Goal: Transaction & Acquisition: Purchase product/service

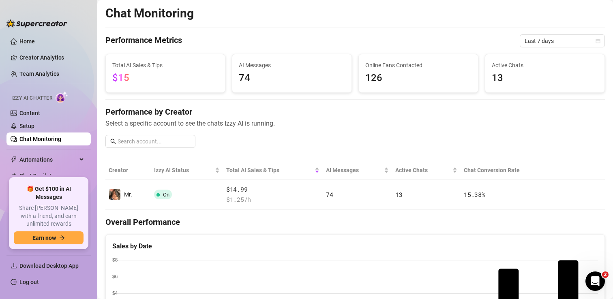
scroll to position [0, 0]
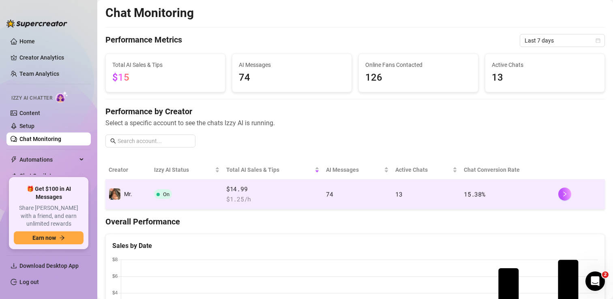
click at [203, 193] on td "On" at bounding box center [187, 195] width 72 height 30
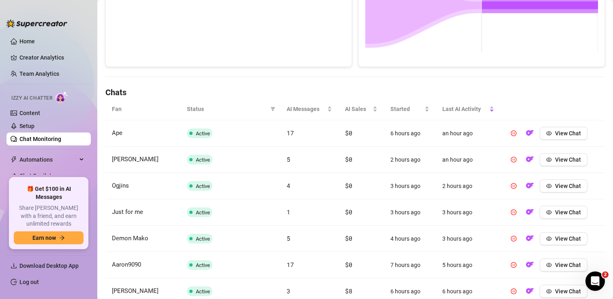
scroll to position [204, 0]
click at [565, 133] on span "View Chat" at bounding box center [568, 133] width 26 height 6
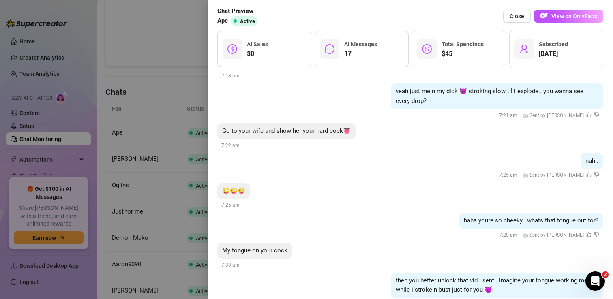
scroll to position [2341, 0]
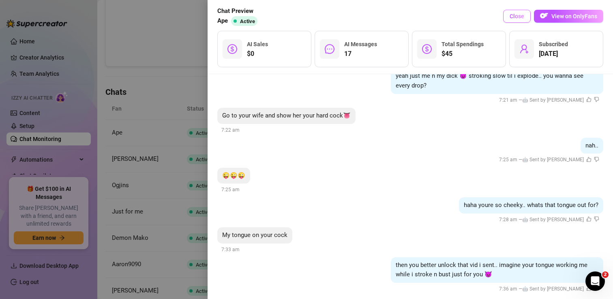
click at [517, 19] on span "Close" at bounding box center [516, 16] width 15 height 6
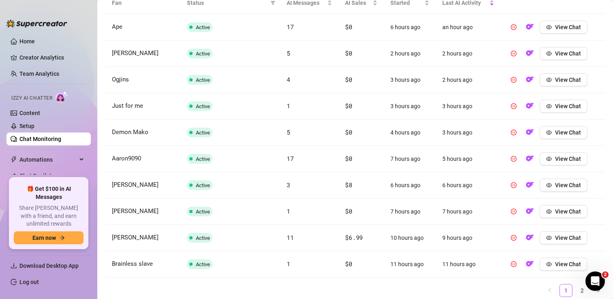
scroll to position [309, 0]
click at [551, 240] on icon "eye" at bounding box center [549, 239] width 6 height 6
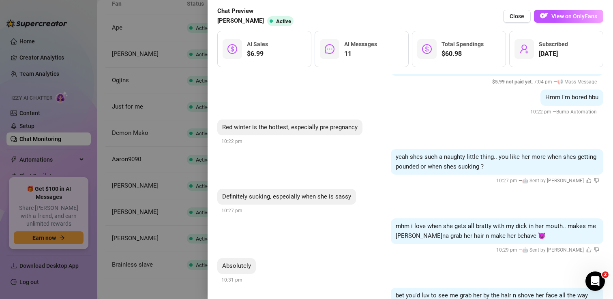
scroll to position [1230, 0]
click at [518, 19] on button "Close" at bounding box center [517, 16] width 28 height 13
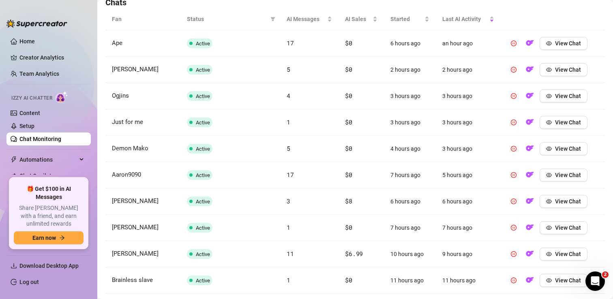
scroll to position [338, 0]
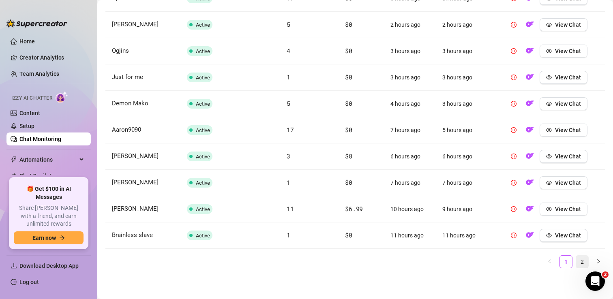
click at [579, 260] on link "2" at bounding box center [582, 262] width 12 height 12
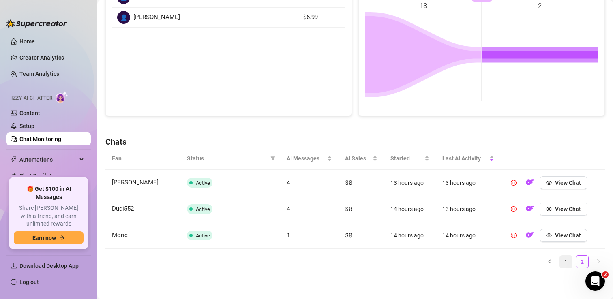
click at [569, 260] on link "1" at bounding box center [566, 262] width 12 height 12
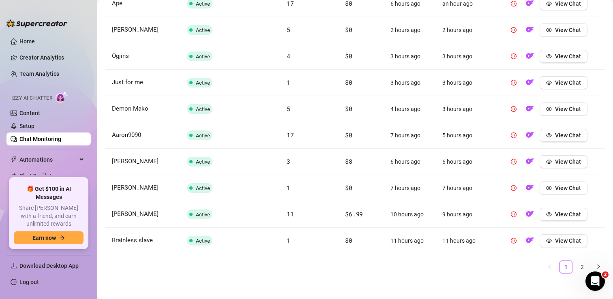
scroll to position [338, 0]
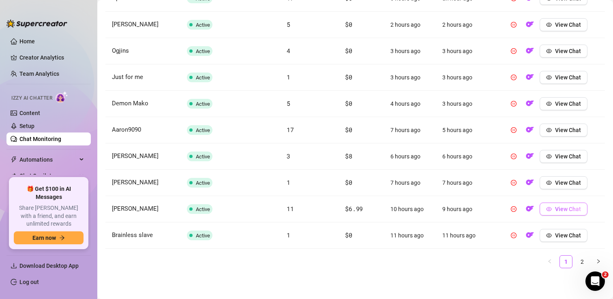
click at [560, 211] on span "View Chat" at bounding box center [568, 209] width 26 height 6
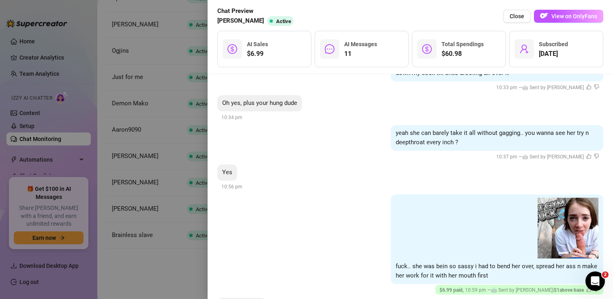
scroll to position [1462, 0]
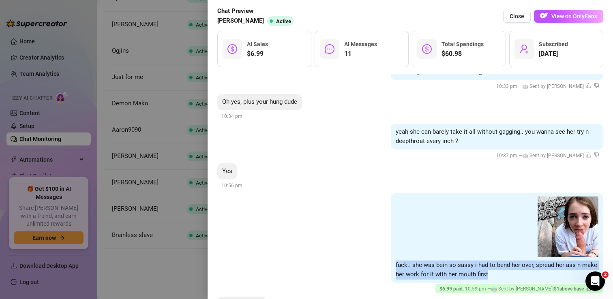
drag, startPoint x: 396, startPoint y: 254, endPoint x: 504, endPoint y: 265, distance: 109.1
click at [504, 265] on div "05:18 05:18 05:18 1 2 fuck.. she was bein so sassy i had to bend her over, spre…" at bounding box center [497, 238] width 212 height 90
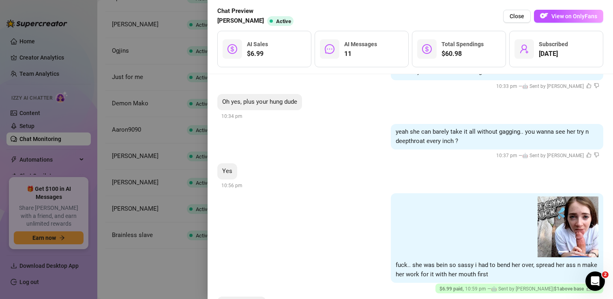
click at [316, 259] on div "05:18 05:18 05:18 1 2 fuck.. she was bein so sassy i had to bend her over, spre…" at bounding box center [410, 243] width 386 height 101
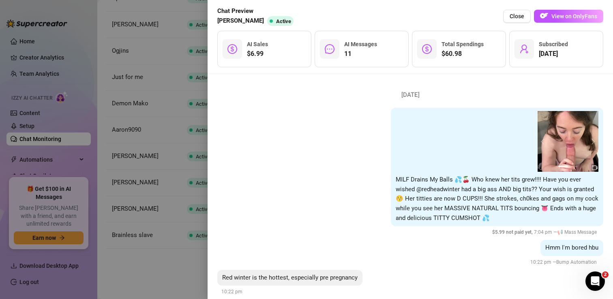
scroll to position [954, 0]
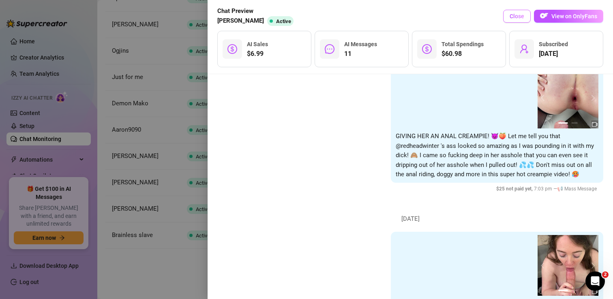
click at [513, 17] on span "Close" at bounding box center [516, 16] width 15 height 6
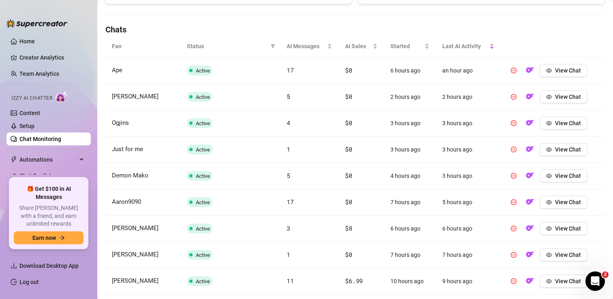
scroll to position [338, 0]
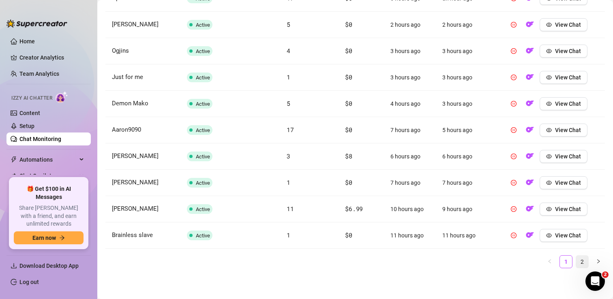
click at [582, 260] on link "2" at bounding box center [582, 262] width 12 height 12
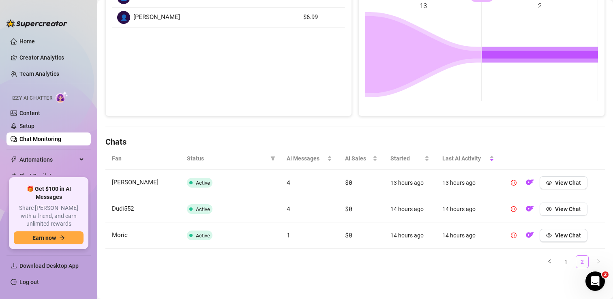
scroll to position [154, 0]
click at [565, 264] on link "1" at bounding box center [566, 262] width 12 height 12
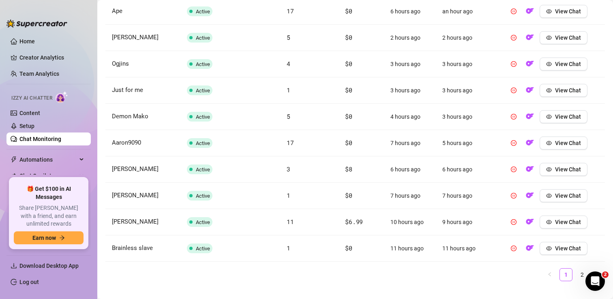
scroll to position [329, 0]
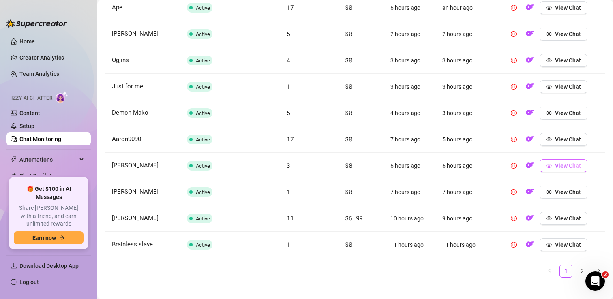
click at [551, 167] on icon "eye" at bounding box center [549, 166] width 6 height 6
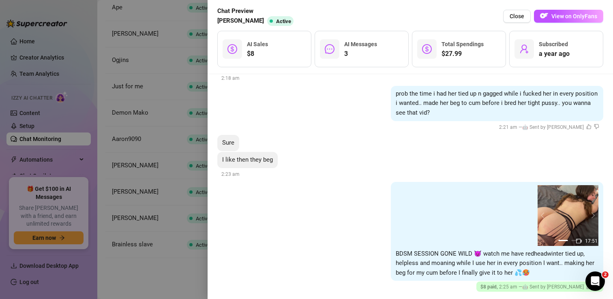
scroll to position [1397, 0]
click at [514, 18] on span "Close" at bounding box center [516, 16] width 15 height 6
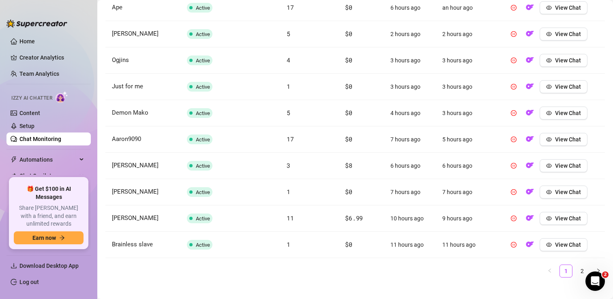
scroll to position [0, 0]
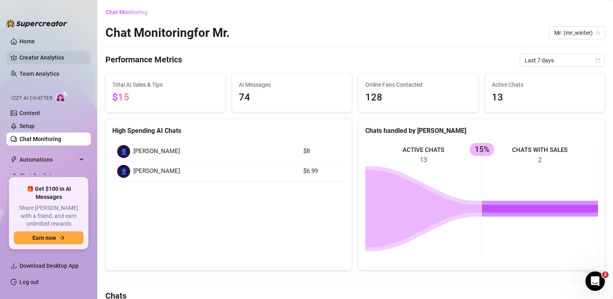
click at [47, 53] on link "Creator Analytics" at bounding box center [51, 57] width 65 height 13
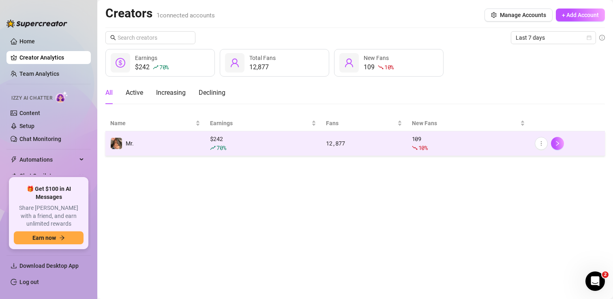
click at [152, 136] on td "Mr." at bounding box center [155, 143] width 100 height 25
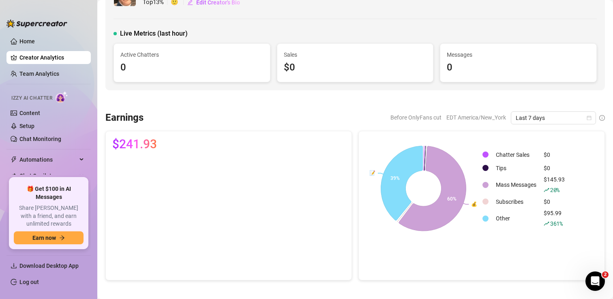
scroll to position [34, 0]
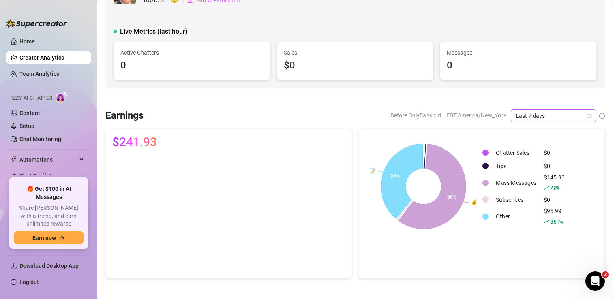
click at [550, 112] on span "Last 7 days" at bounding box center [552, 116] width 75 height 12
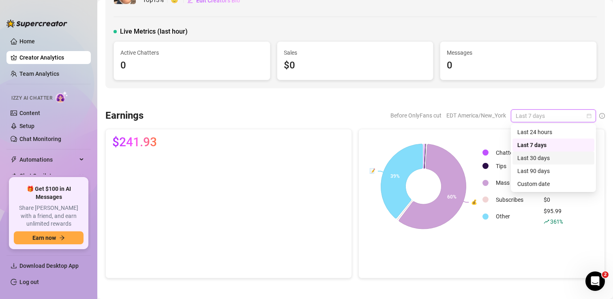
click at [537, 161] on div "Last 30 days" at bounding box center [553, 158] width 72 height 9
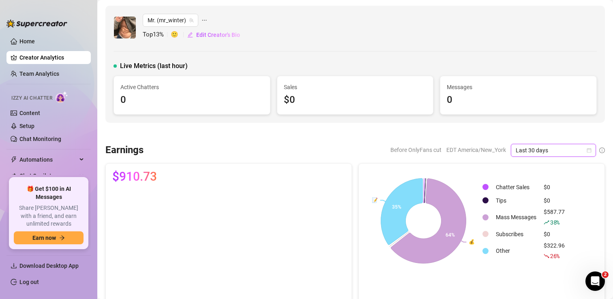
scroll to position [40, 0]
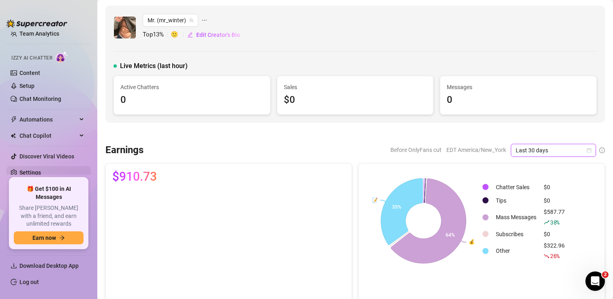
click at [31, 173] on link "Settings" at bounding box center [29, 172] width 21 height 6
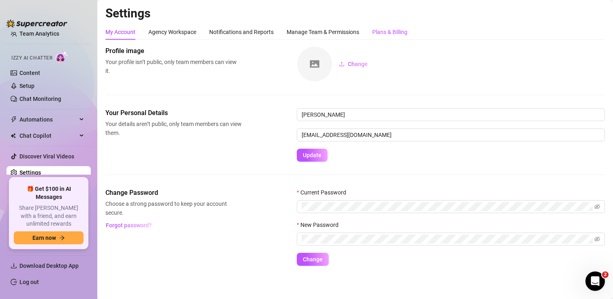
click at [379, 32] on div "Plans & Billing" at bounding box center [389, 32] width 35 height 9
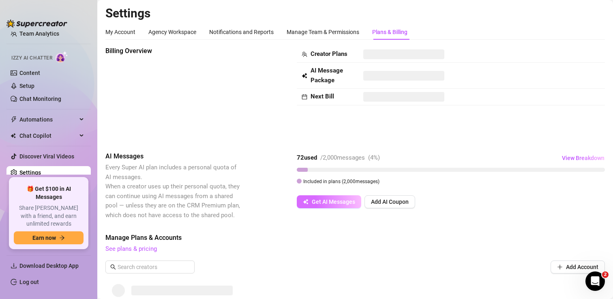
click at [331, 204] on span "Get AI Messages" at bounding box center [333, 202] width 43 height 6
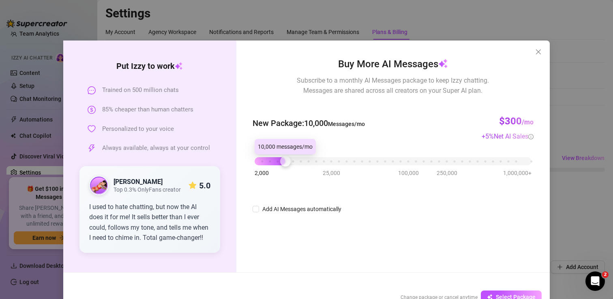
drag, startPoint x: 257, startPoint y: 162, endPoint x: 287, endPoint y: 161, distance: 29.2
click at [287, 161] on div at bounding box center [285, 161] width 11 height 11
drag, startPoint x: 286, startPoint y: 162, endPoint x: 250, endPoint y: 165, distance: 35.8
click at [250, 165] on div "Buy More AI Messages Subscribe to a monthly AI Messages package to keep Izzy ch…" at bounding box center [392, 157] width 313 height 232
click at [537, 52] on icon "close" at bounding box center [538, 52] width 6 height 6
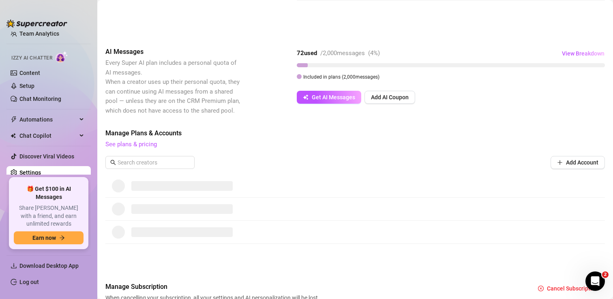
scroll to position [107, 0]
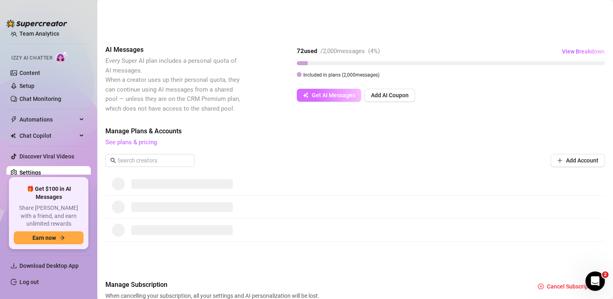
click at [327, 95] on span "Get AI Messages" at bounding box center [333, 95] width 43 height 6
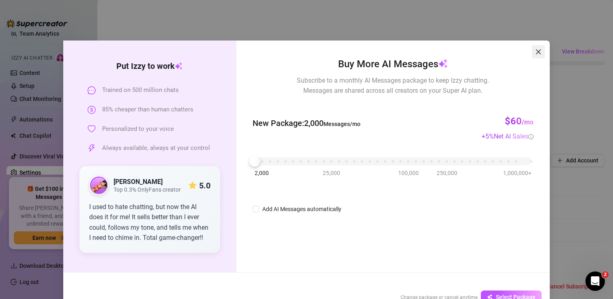
click at [540, 49] on icon "close" at bounding box center [538, 52] width 6 height 6
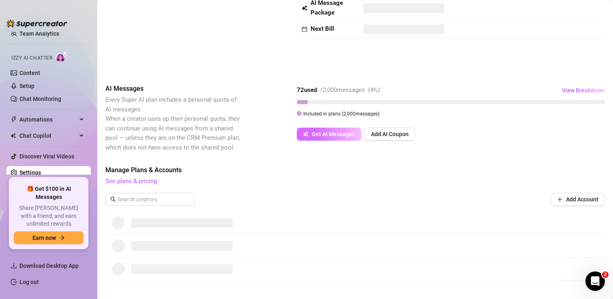
scroll to position [0, 0]
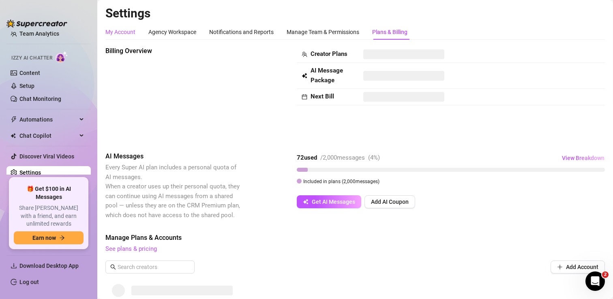
click at [121, 34] on div "My Account" at bounding box center [120, 32] width 30 height 9
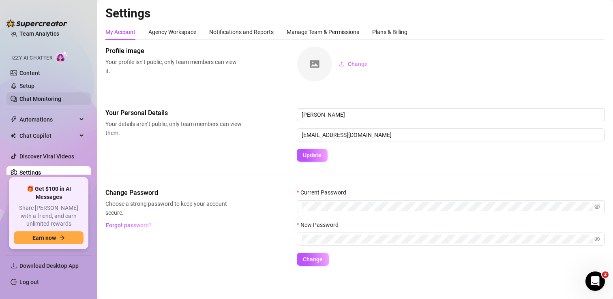
click at [42, 96] on link "Chat Monitoring" at bounding box center [40, 99] width 42 height 6
